Goal: Browse casually

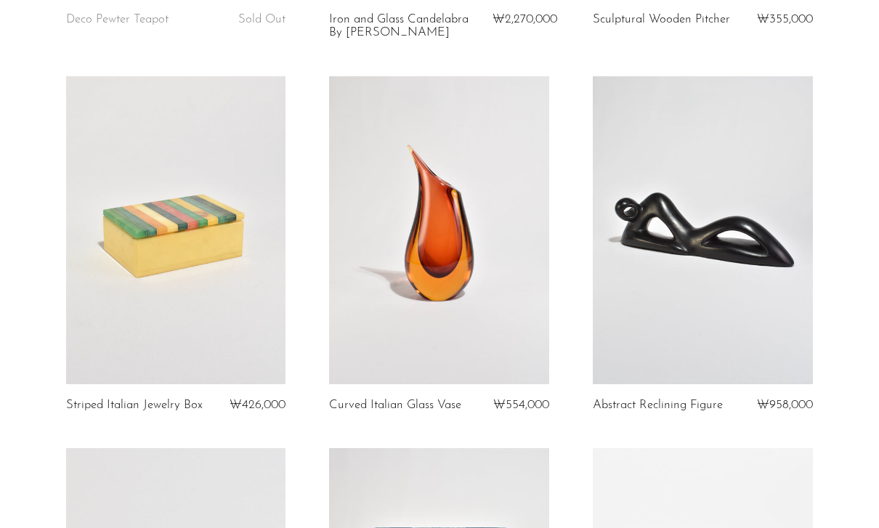
scroll to position [830, 0]
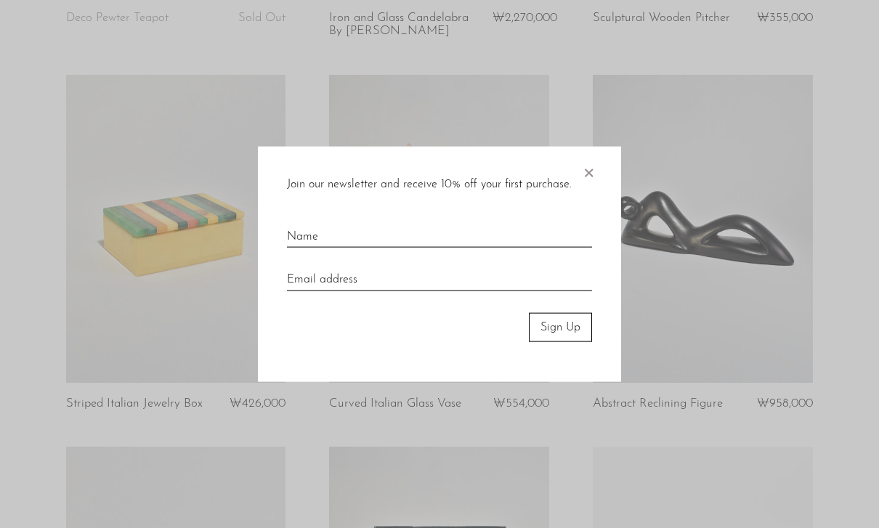
click at [594, 192] on span "×" at bounding box center [588, 169] width 15 height 46
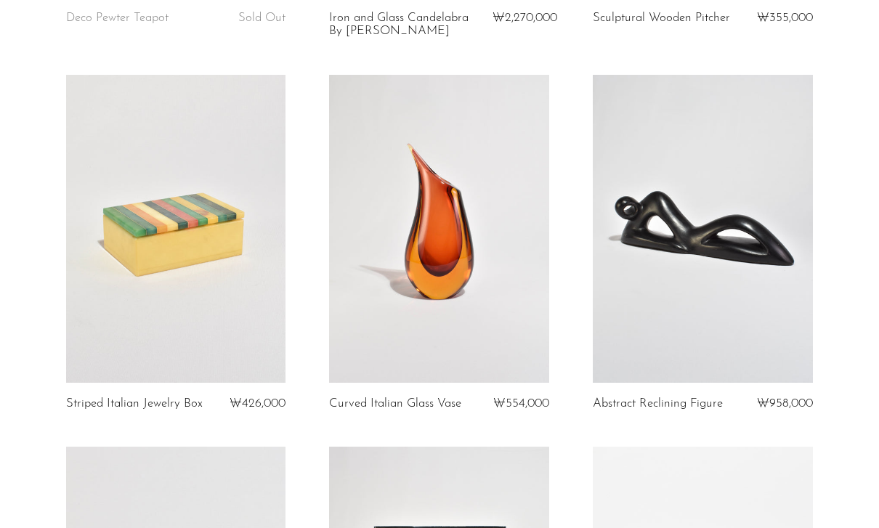
click at [599, 195] on link at bounding box center [702, 229] width 220 height 308
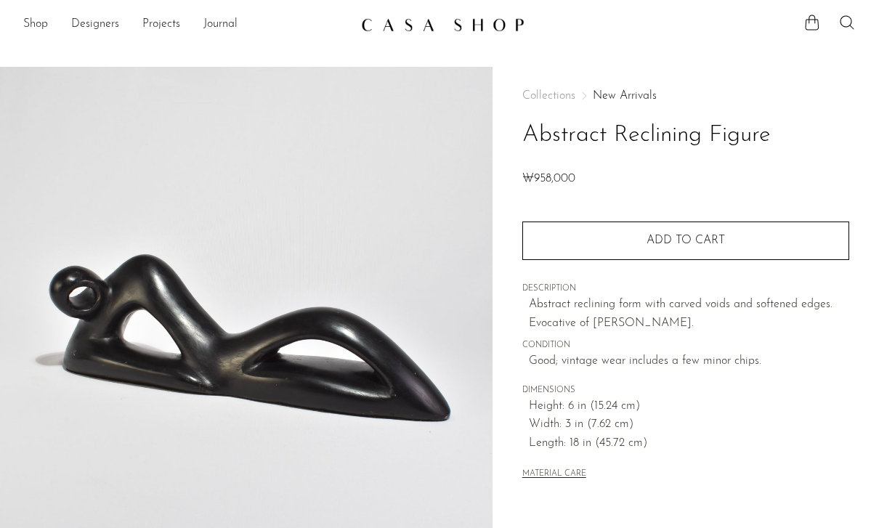
click at [44, 23] on link "Shop" at bounding box center [35, 24] width 25 height 19
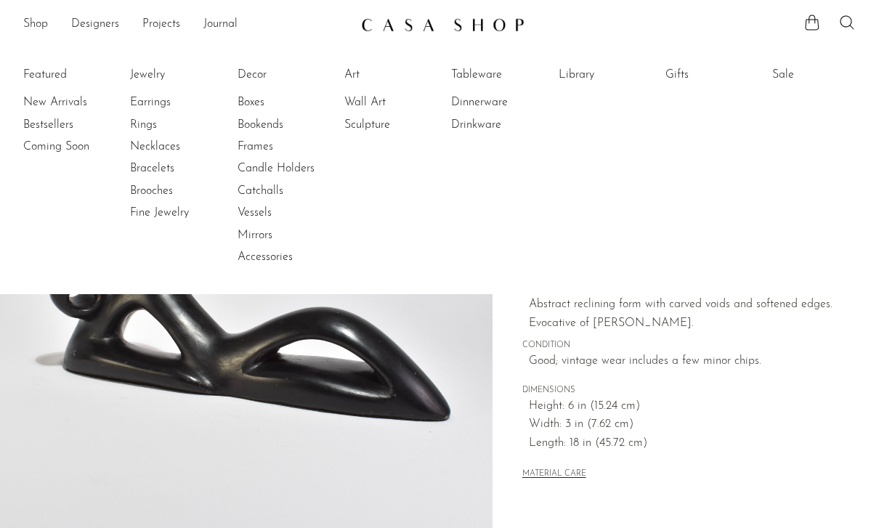
click at [385, 129] on link "Sculpture" at bounding box center [398, 125] width 109 height 16
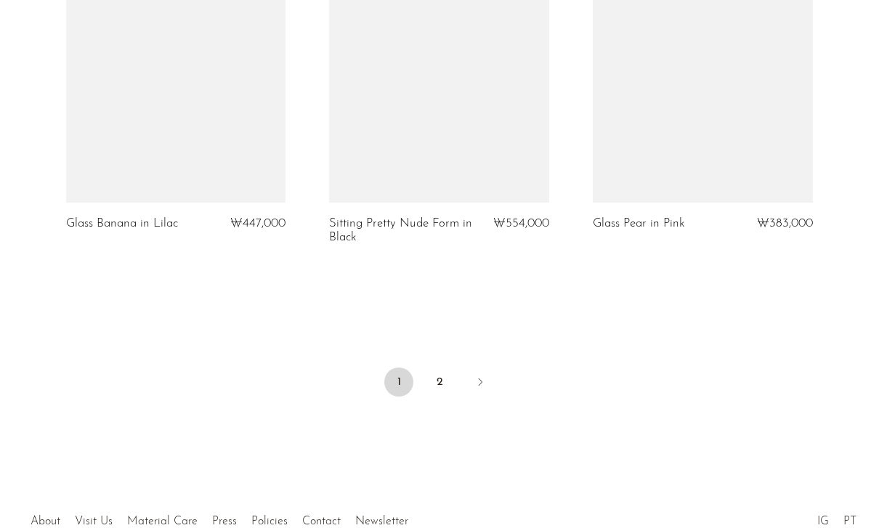
scroll to position [4444, 0]
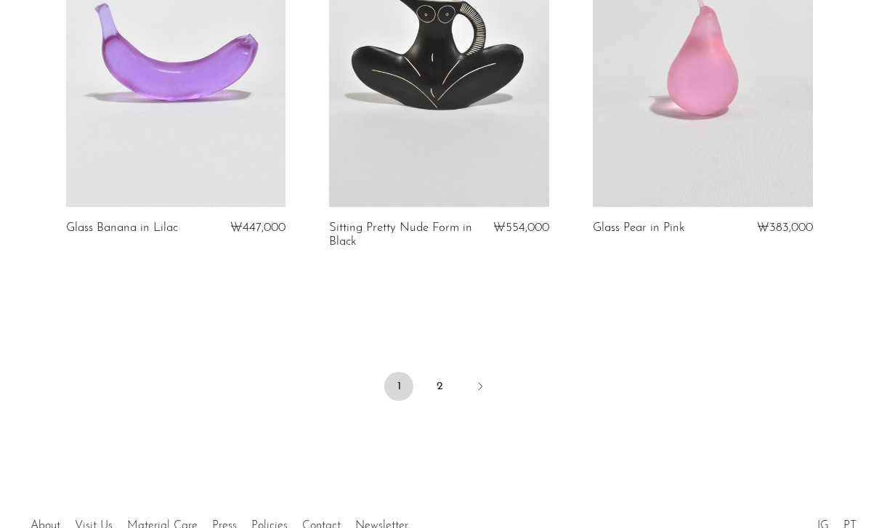
click at [444, 383] on link "2" at bounding box center [439, 386] width 29 height 29
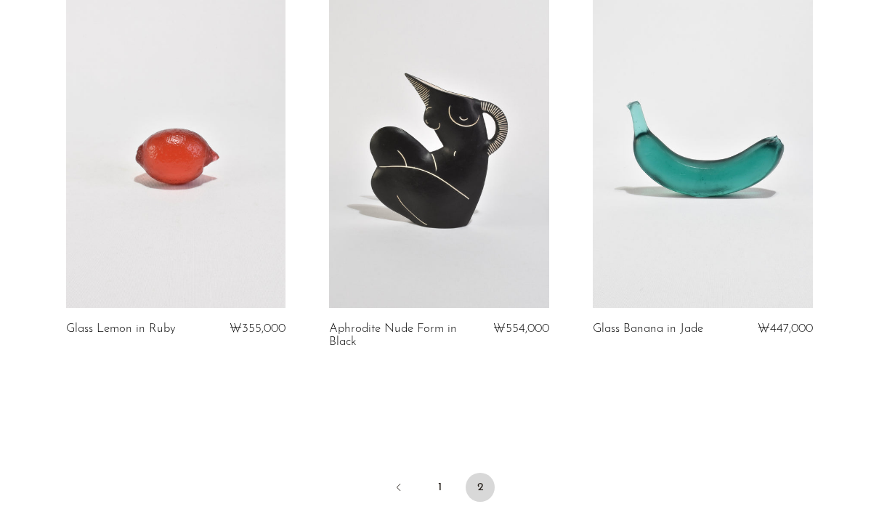
scroll to position [134, 0]
click at [443, 485] on link "1" at bounding box center [439, 486] width 29 height 29
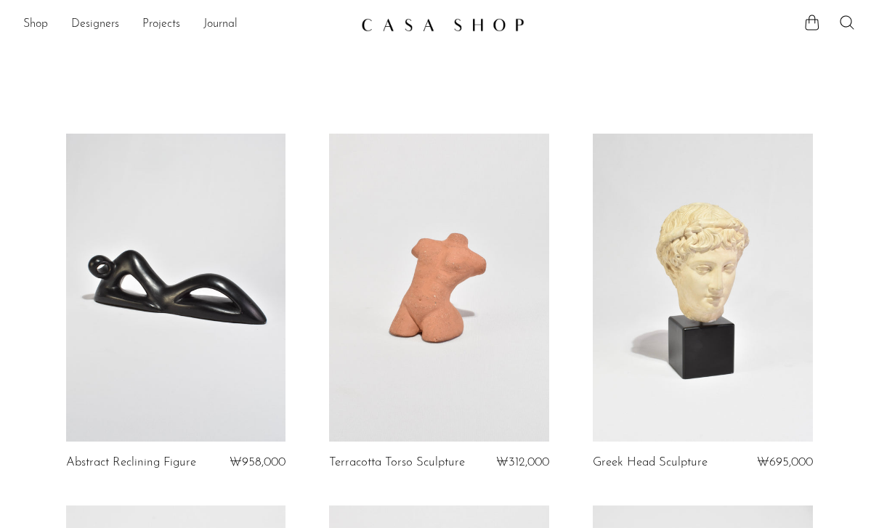
click at [33, 26] on link "Shop" at bounding box center [35, 24] width 25 height 19
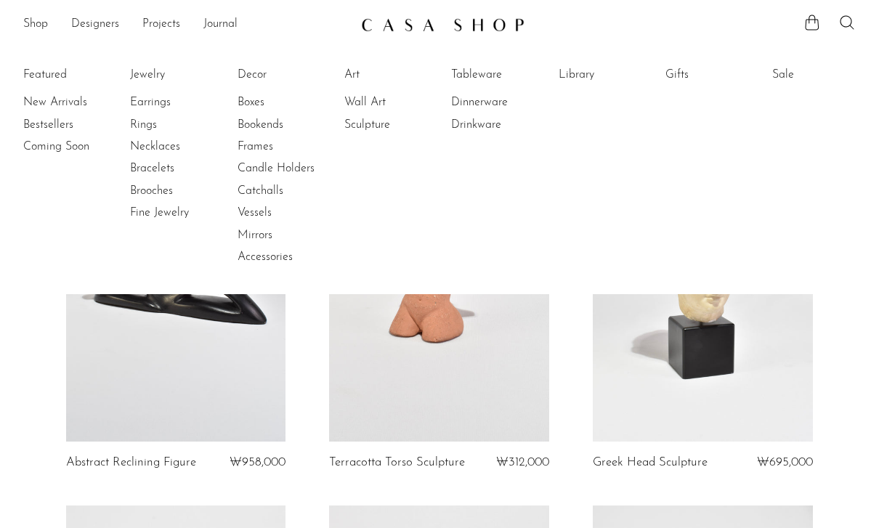
click at [489, 73] on link "Tableware" at bounding box center [505, 75] width 109 height 16
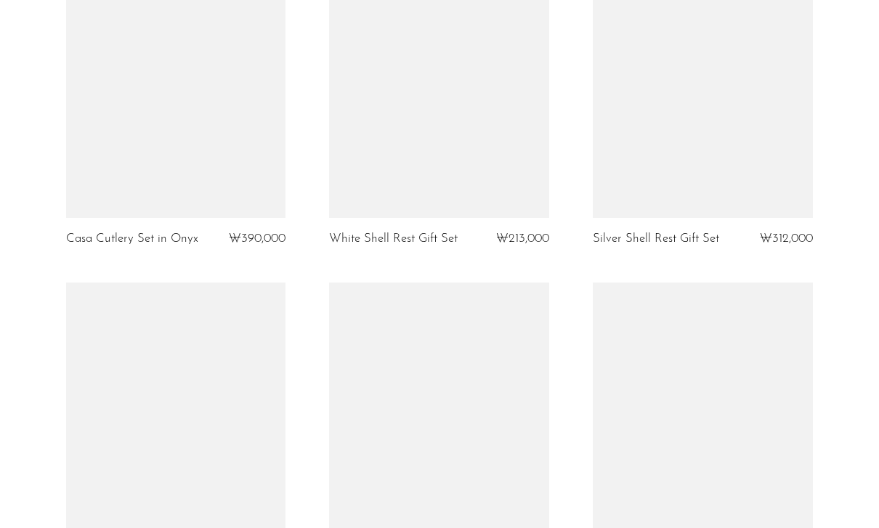
scroll to position [4060, 0]
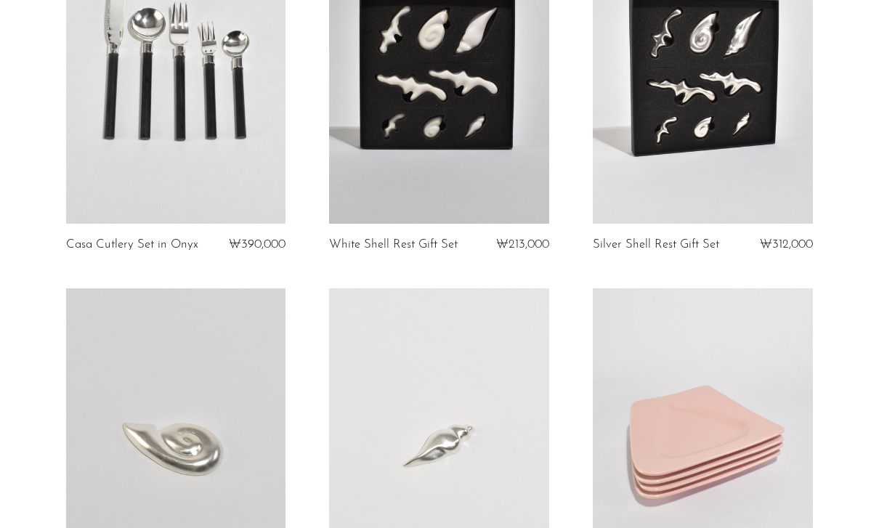
click at [713, 172] on link at bounding box center [702, 70] width 220 height 308
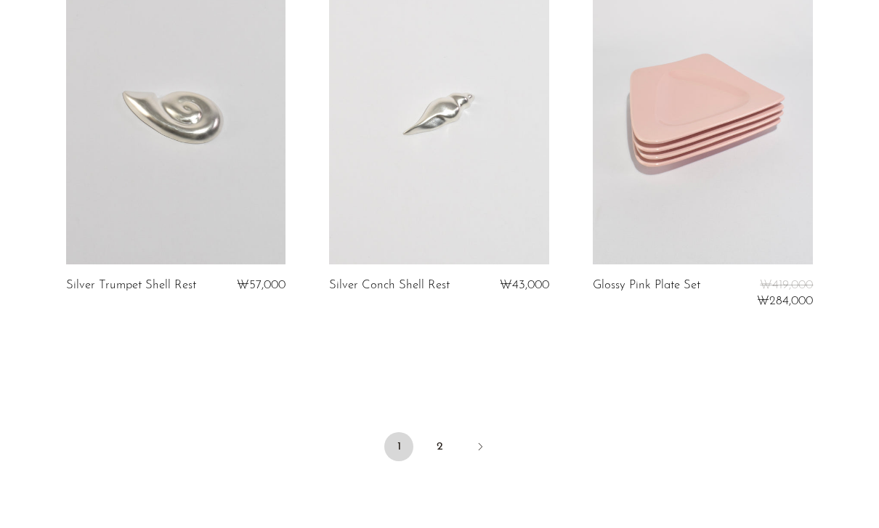
scroll to position [4430, 0]
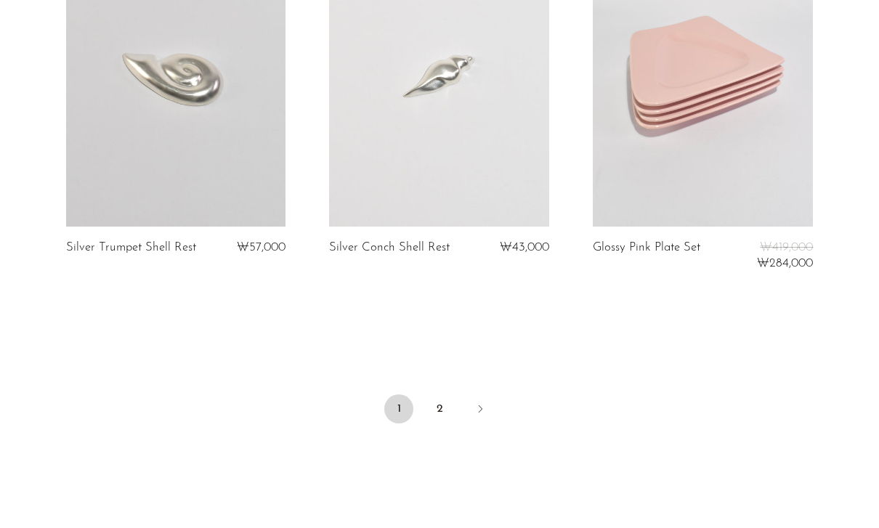
click at [444, 403] on link "2" at bounding box center [439, 408] width 29 height 29
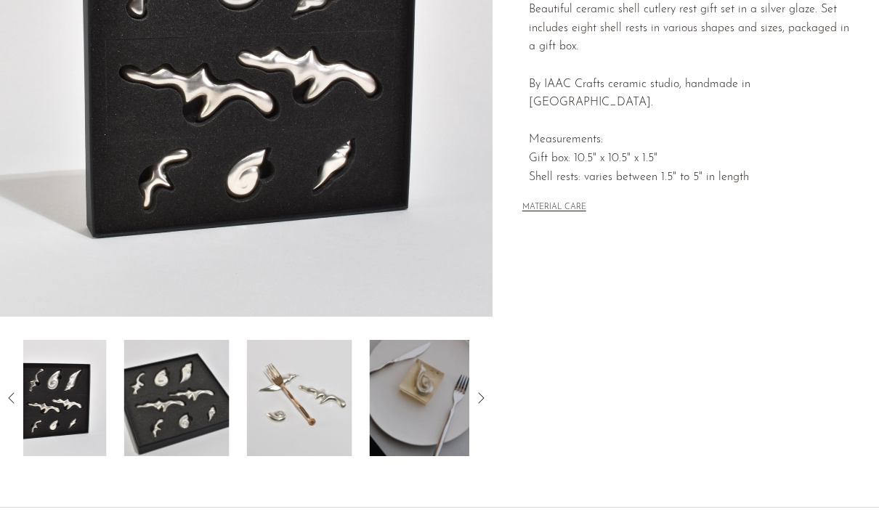
scroll to position [272, 0]
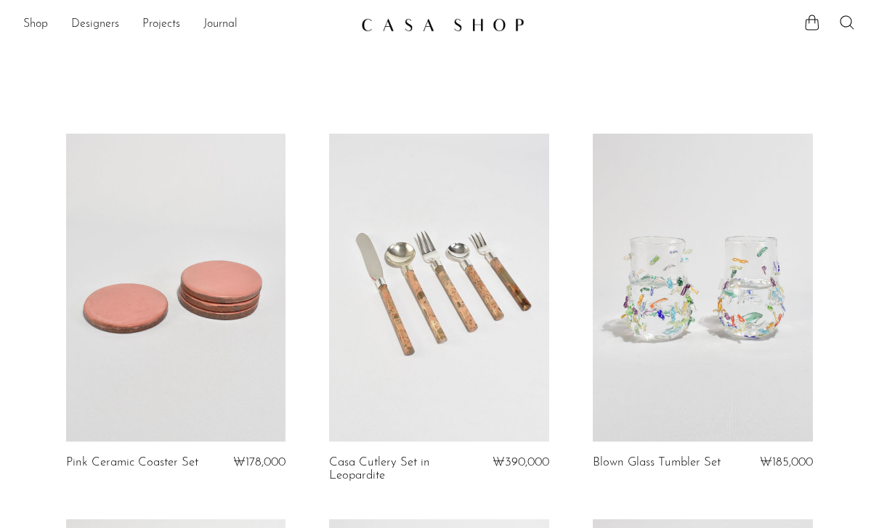
click at [42, 11] on section "Shop Featured New Arrivals Bestsellers Coming Soon Jewelry Jewelry All Earrings…" at bounding box center [439, 19] width 879 height 38
click at [48, 22] on link "Shop" at bounding box center [35, 24] width 25 height 19
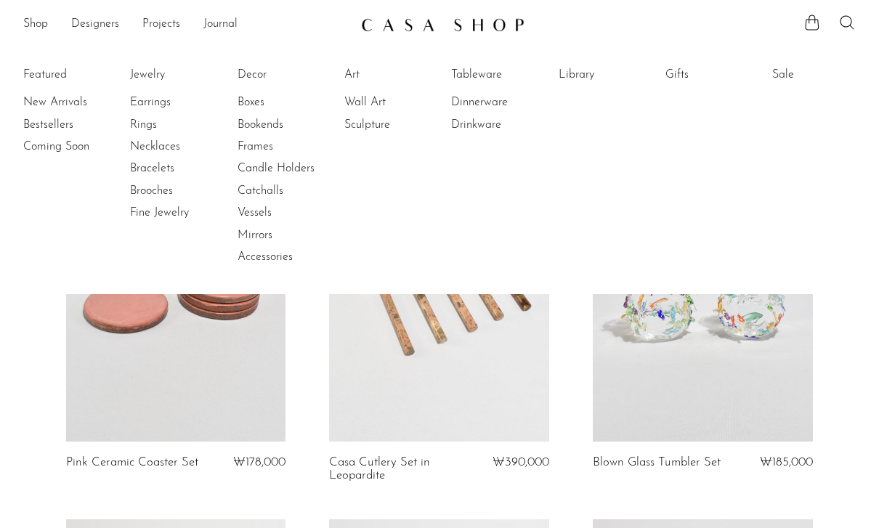
click at [579, 76] on link "Library" at bounding box center [612, 75] width 109 height 16
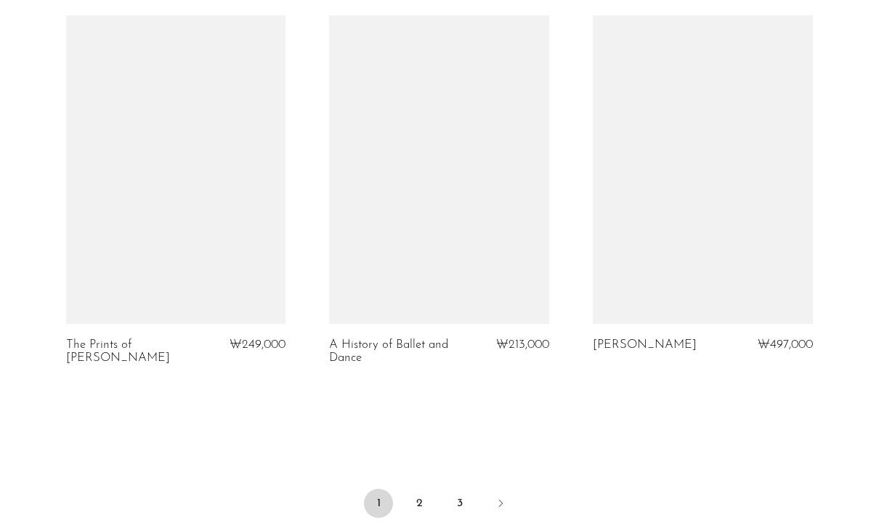
scroll to position [4356, 0]
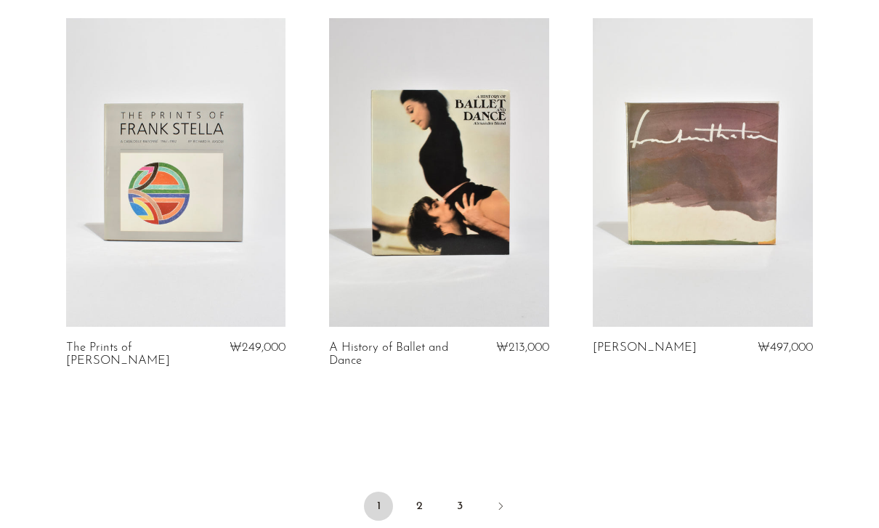
click at [453, 492] on li "3" at bounding box center [459, 508] width 29 height 32
click at [465, 492] on link "3" at bounding box center [459, 506] width 29 height 29
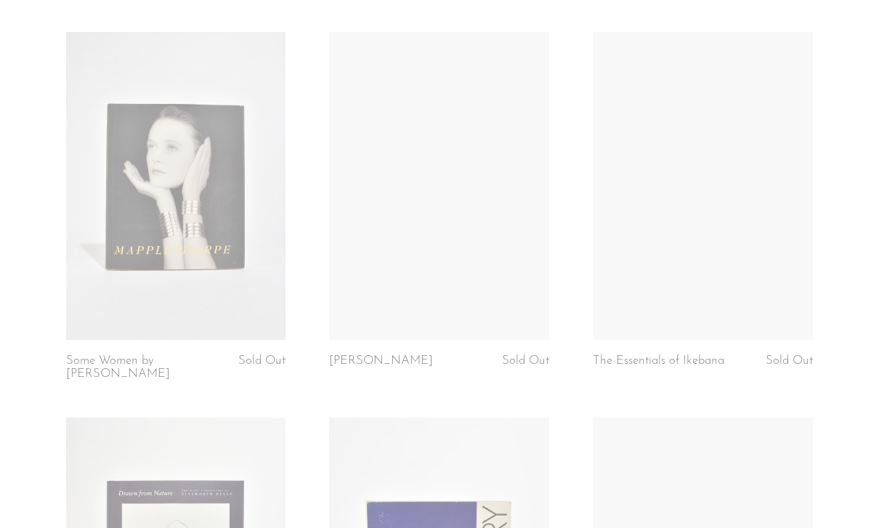
scroll to position [95, 0]
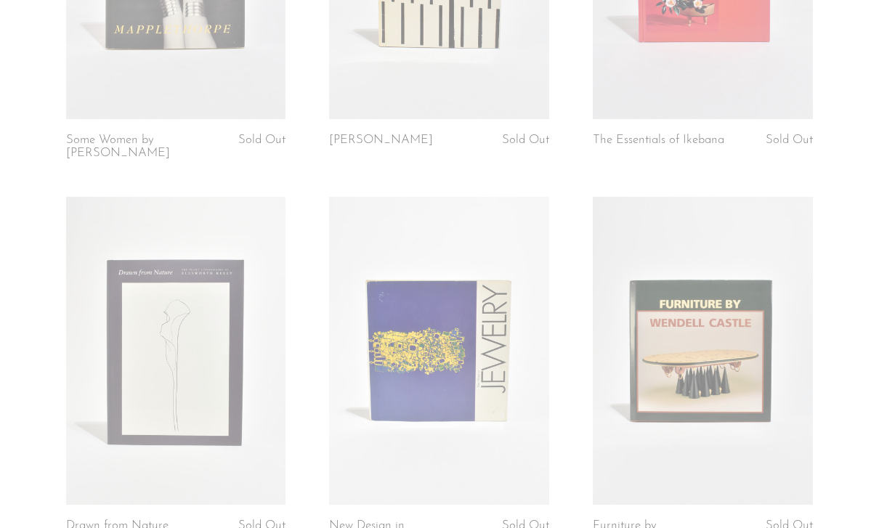
click at [834, 378] on article "Furniture by [PERSON_NAME] Sold Out" at bounding box center [703, 390] width 264 height 386
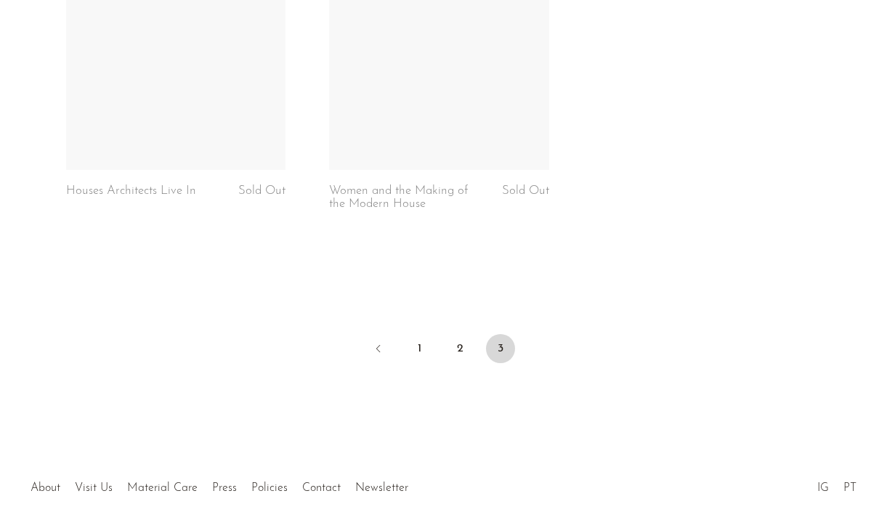
scroll to position [4539, 0]
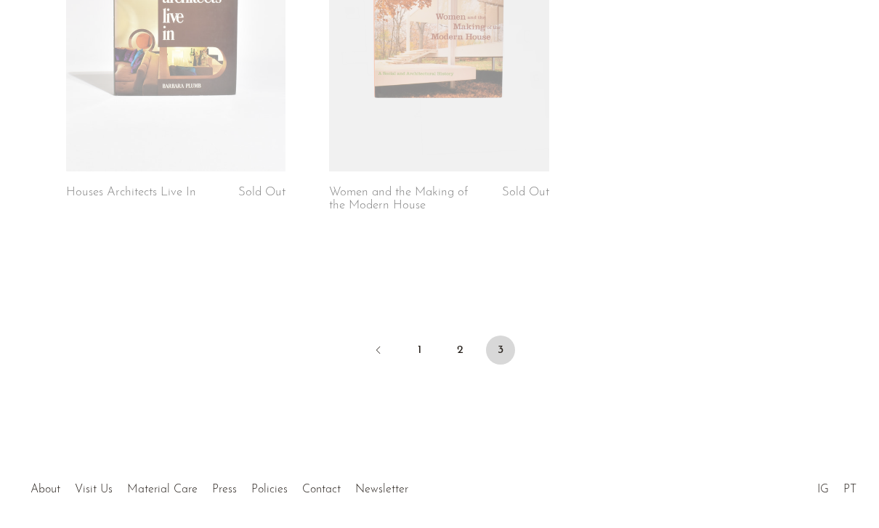
click at [463, 335] on link "2" at bounding box center [459, 349] width 29 height 29
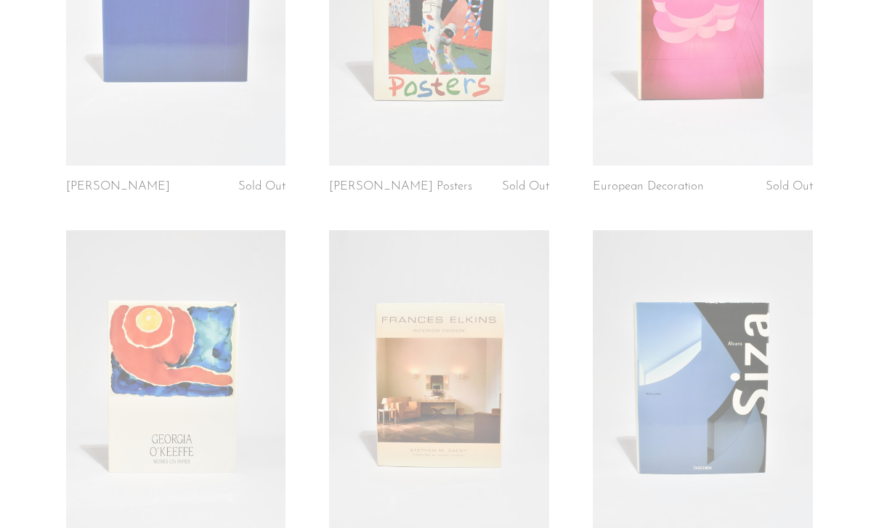
scroll to position [3720, 0]
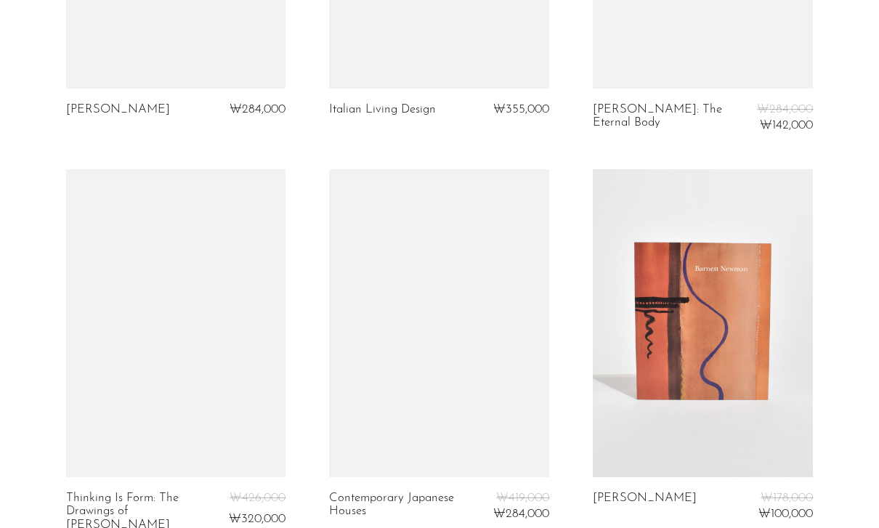
scroll to position [1939, 0]
